Goal: Check status: Check status

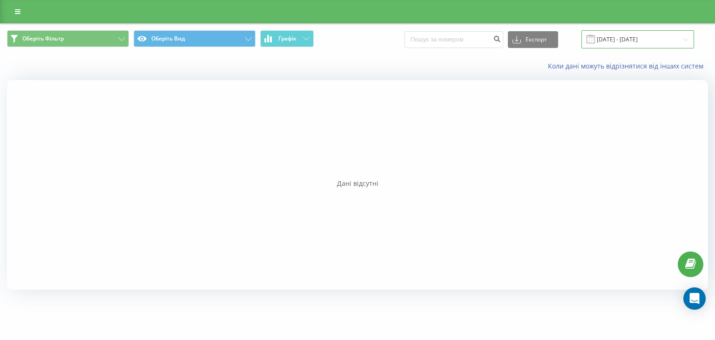
click at [666, 37] on input "[DATE] - [DATE]" at bounding box center [637, 39] width 113 height 18
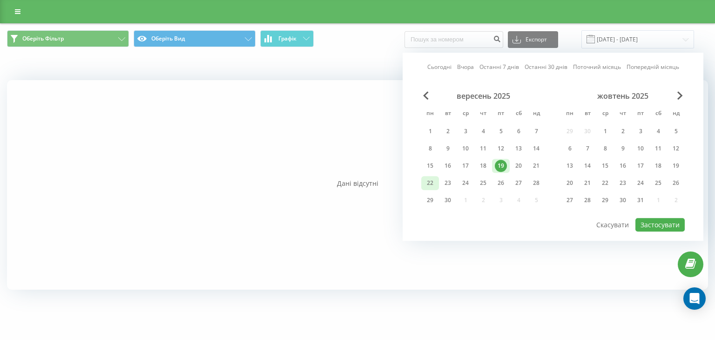
click at [432, 183] on div "22" at bounding box center [430, 183] width 12 height 12
click at [668, 226] on button "Застосувати" at bounding box center [659, 225] width 49 height 14
type input "[DATE] - [DATE]"
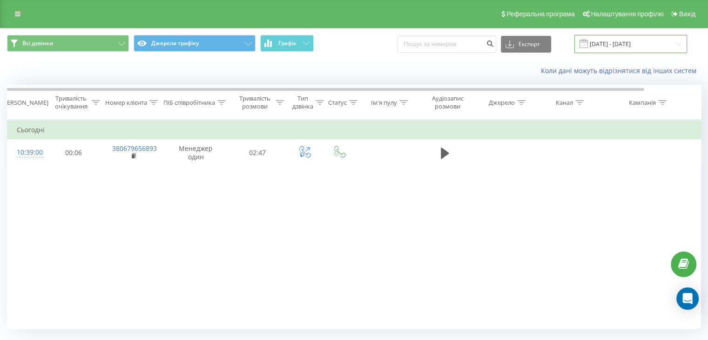
click at [672, 40] on input "22.09.2025 - 22.09.2025" at bounding box center [630, 44] width 113 height 18
click at [14, 17] on link at bounding box center [17, 13] width 17 height 13
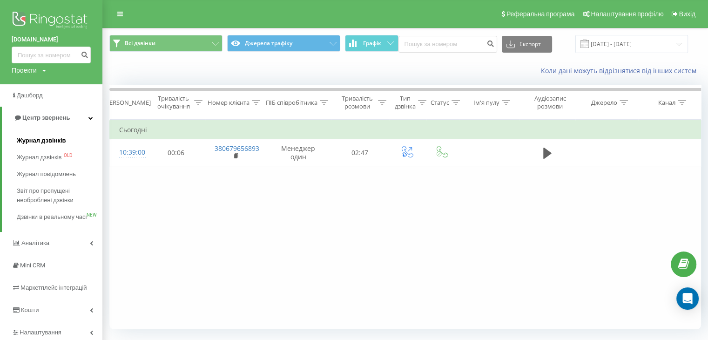
click at [58, 136] on span "Журнал дзвінків" at bounding box center [41, 140] width 49 height 9
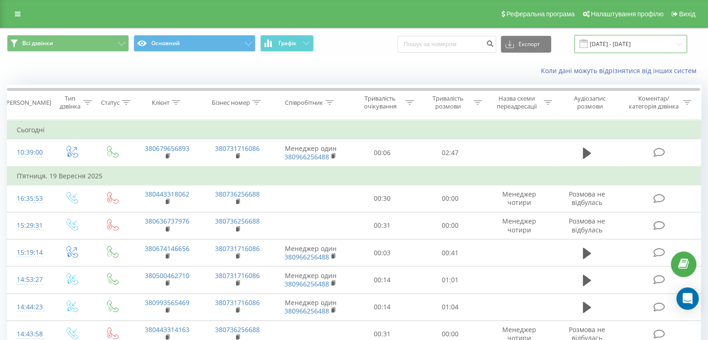
click at [676, 44] on input "22.08.2025 - 22.09.2025" at bounding box center [630, 44] width 113 height 18
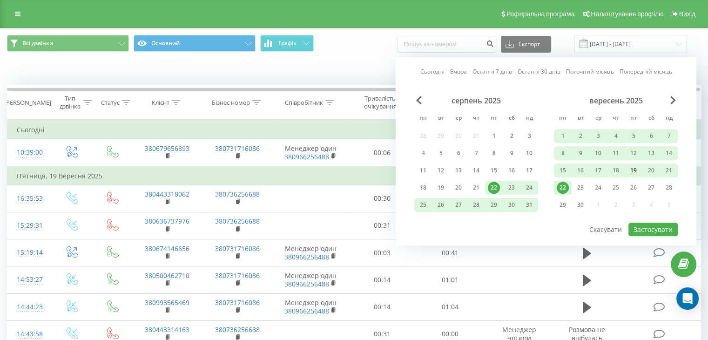
click at [633, 169] on div "19" at bounding box center [634, 170] width 12 height 12
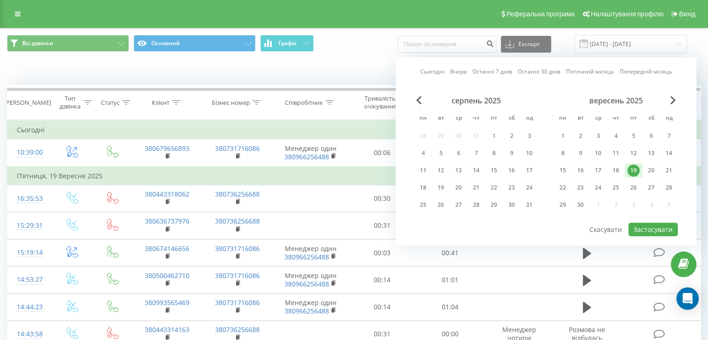
click at [633, 169] on div "19" at bounding box center [634, 170] width 12 height 12
click at [648, 230] on button "Застосувати" at bounding box center [652, 230] width 49 height 14
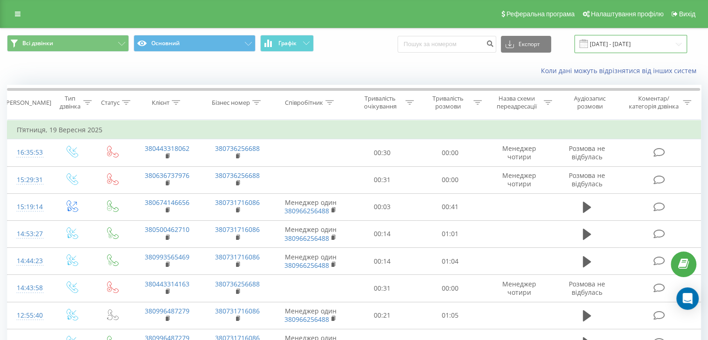
click at [683, 48] on input "[DATE] - [DATE]" at bounding box center [630, 44] width 113 height 18
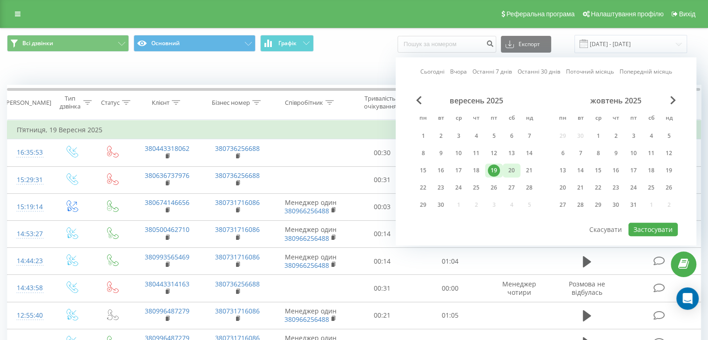
click at [509, 174] on div "20" at bounding box center [512, 170] width 12 height 12
click at [641, 226] on button "Застосувати" at bounding box center [652, 230] width 49 height 14
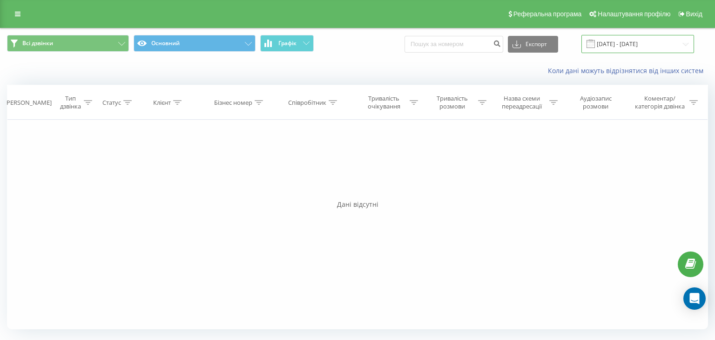
click at [682, 45] on input "20.09.2025 - 20.09.2025" at bounding box center [637, 44] width 113 height 18
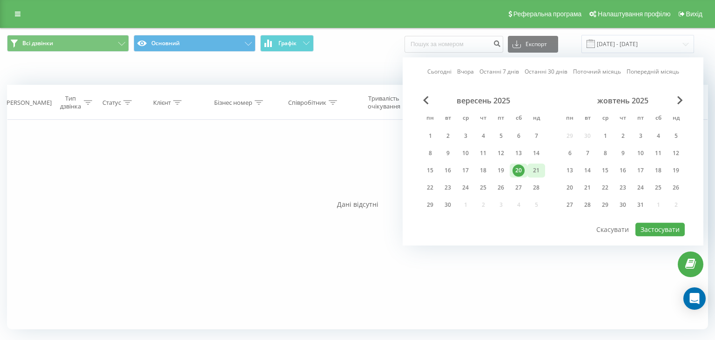
click at [536, 166] on div "21" at bounding box center [536, 170] width 12 height 12
click at [671, 224] on button "Застосувати" at bounding box center [659, 230] width 49 height 14
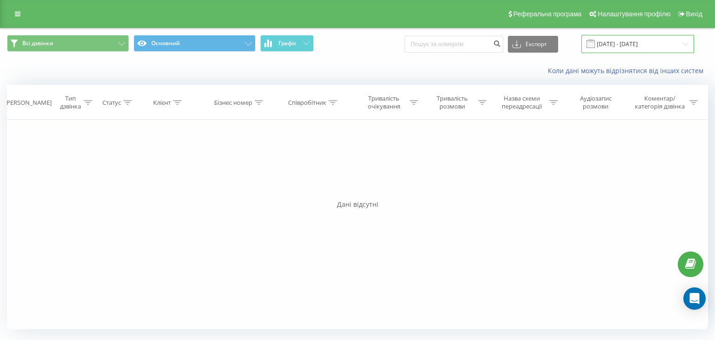
click at [682, 45] on input "21.09.2025 - 21.09.2025" at bounding box center [637, 44] width 113 height 18
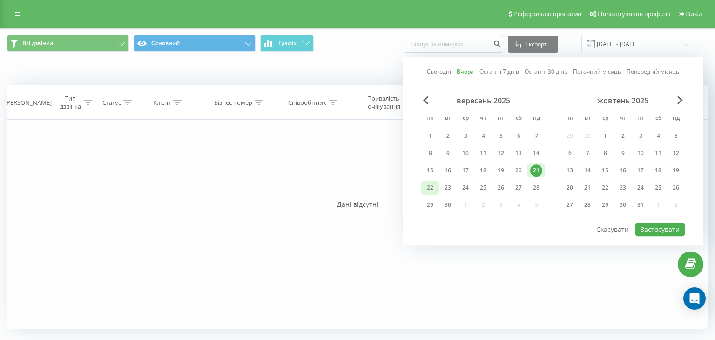
click at [426, 184] on div "22" at bounding box center [430, 188] width 12 height 12
click at [662, 229] on button "Застосувати" at bounding box center [659, 230] width 49 height 14
type input "[DATE] - [DATE]"
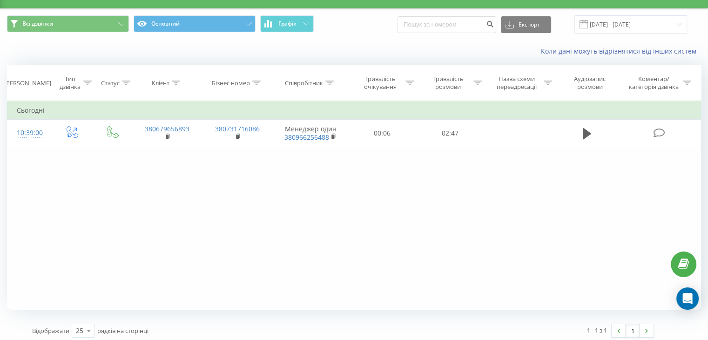
scroll to position [24, 0]
